Goal: Navigation & Orientation: Find specific page/section

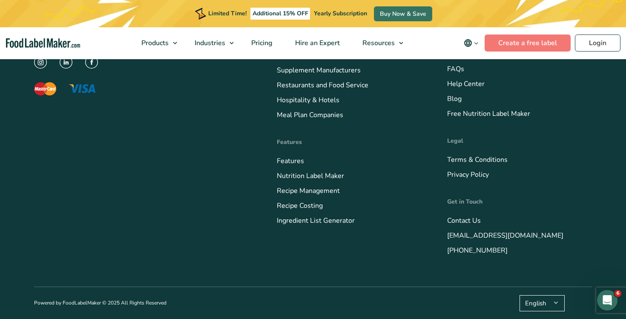
scroll to position [3530, 0]
click at [291, 166] on link "Features" at bounding box center [290, 160] width 27 height 9
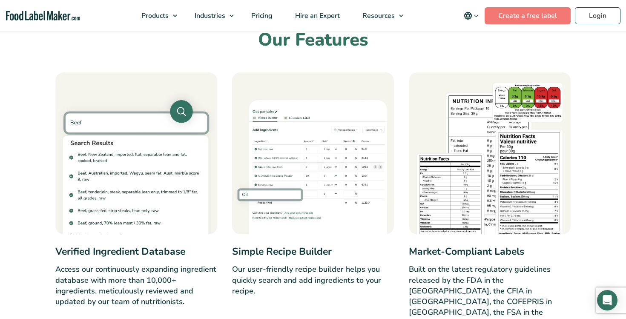
scroll to position [317, 0]
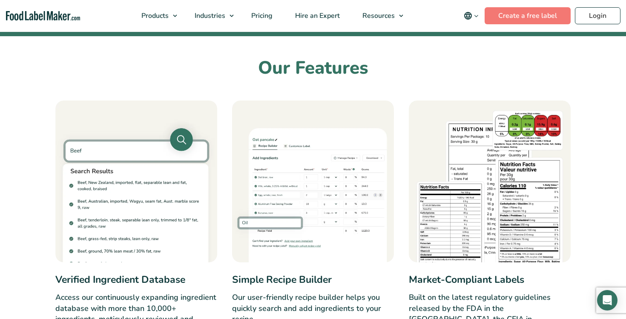
click at [157, 221] on img at bounding box center [136, 182] width 162 height 162
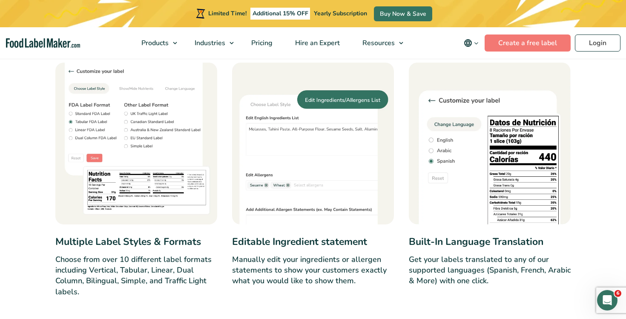
scroll to position [940, 0]
